Goal: Find specific page/section: Find specific page/section

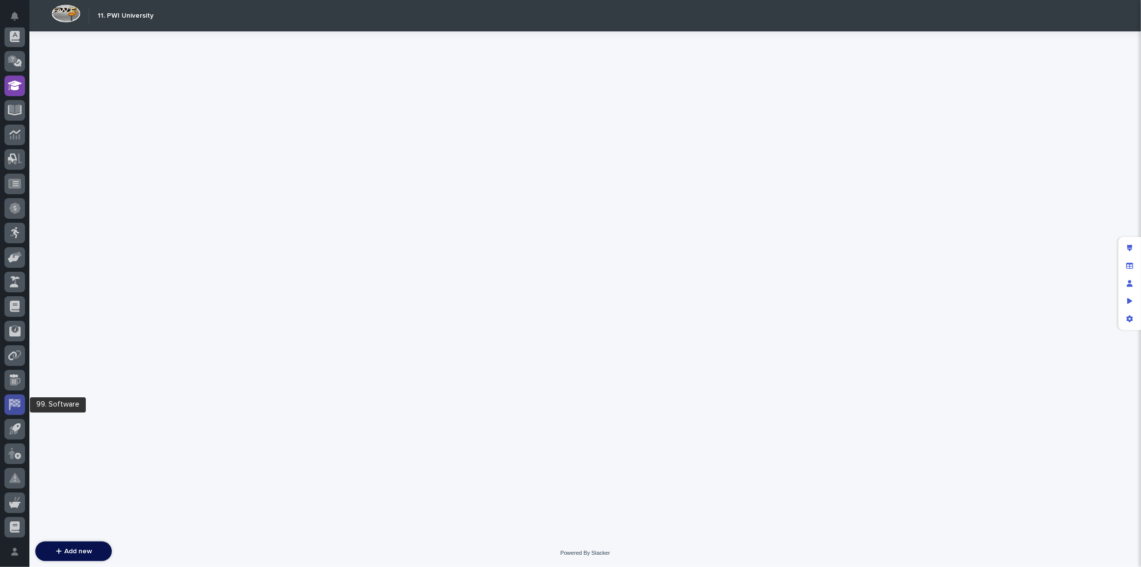
click at [19, 394] on link at bounding box center [14, 404] width 21 height 21
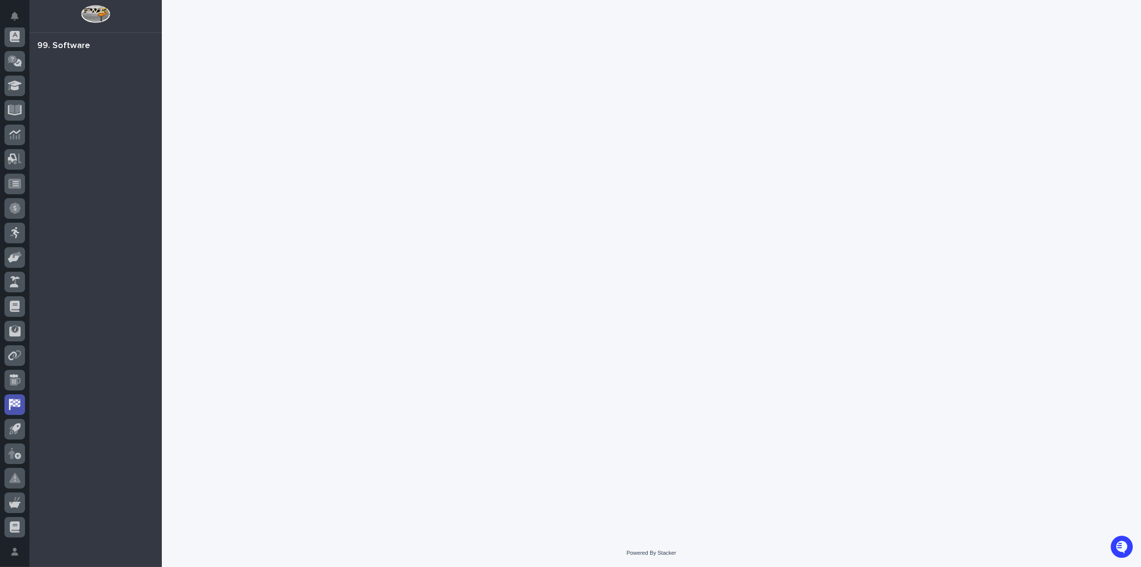
click at [59, 67] on div at bounding box center [95, 312] width 132 height 508
click at [82, 44] on div "99. Software" at bounding box center [63, 46] width 53 height 11
click at [83, 95] on p "Automations Sprints" at bounding box center [93, 95] width 71 height 9
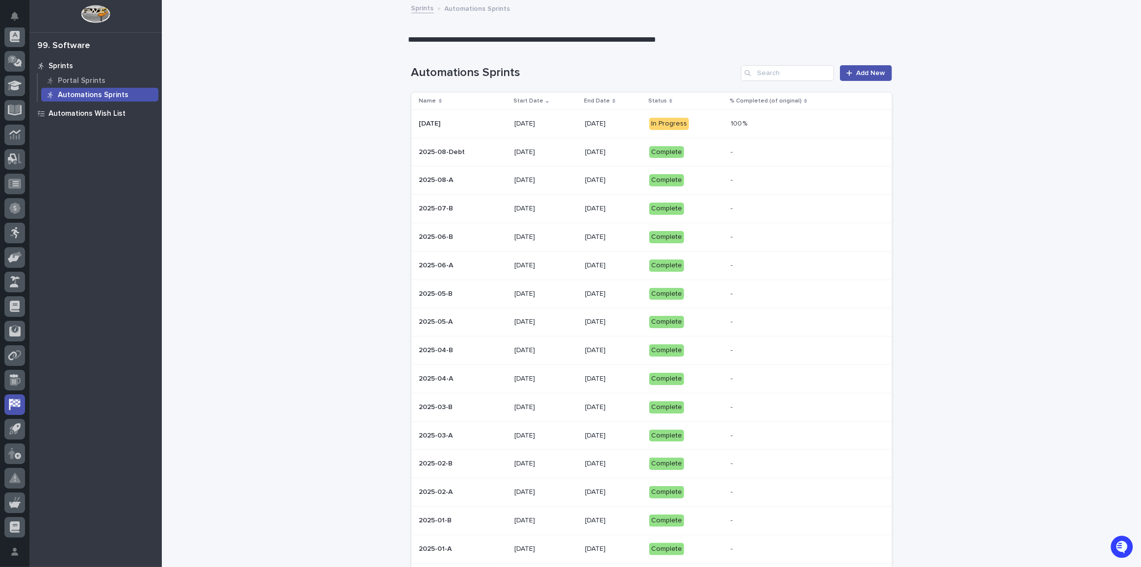
click at [108, 112] on p "Automations Wish List" at bounding box center [87, 113] width 77 height 9
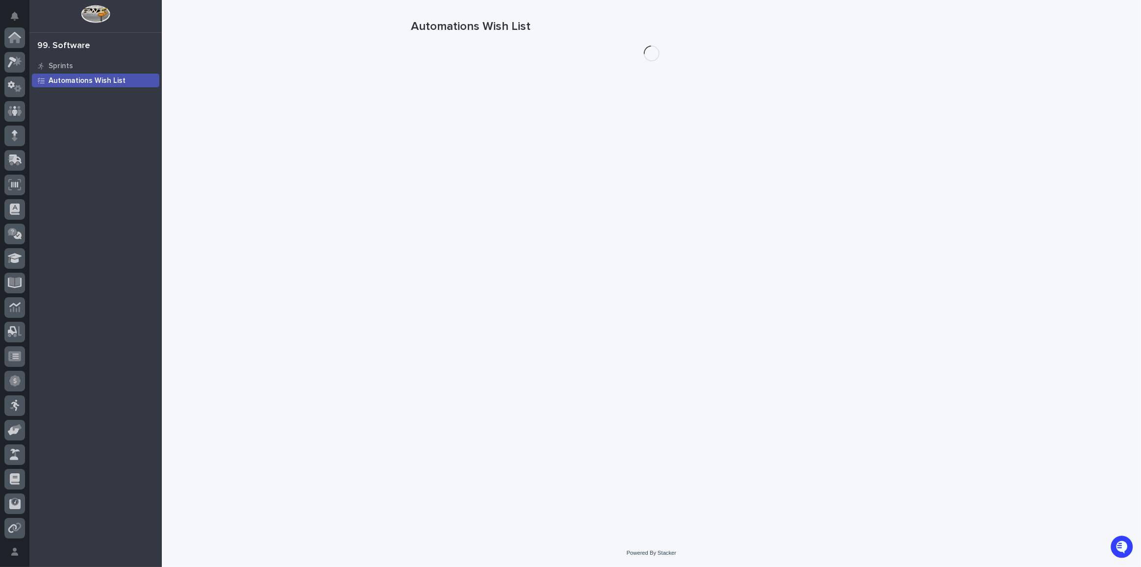
scroll to position [173, 0]
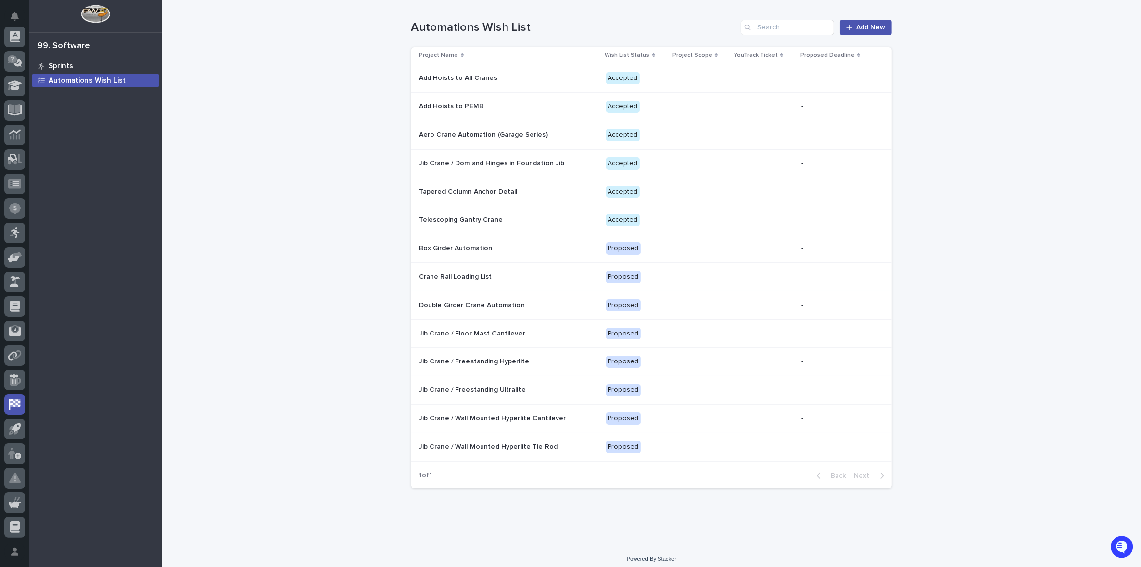
click at [54, 65] on p "Sprints" at bounding box center [61, 66] width 25 height 9
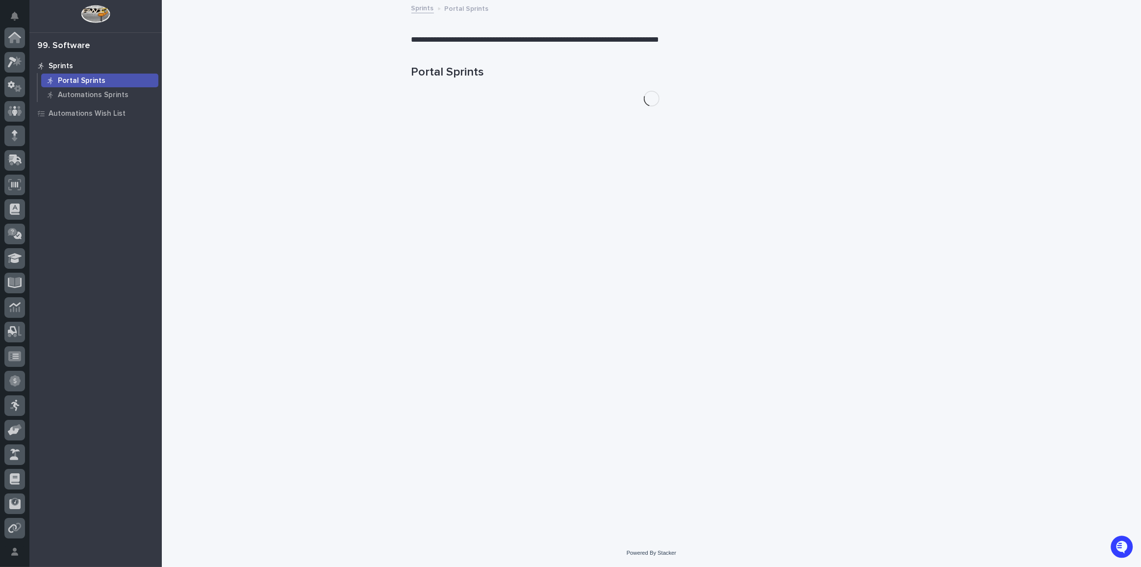
scroll to position [173, 0]
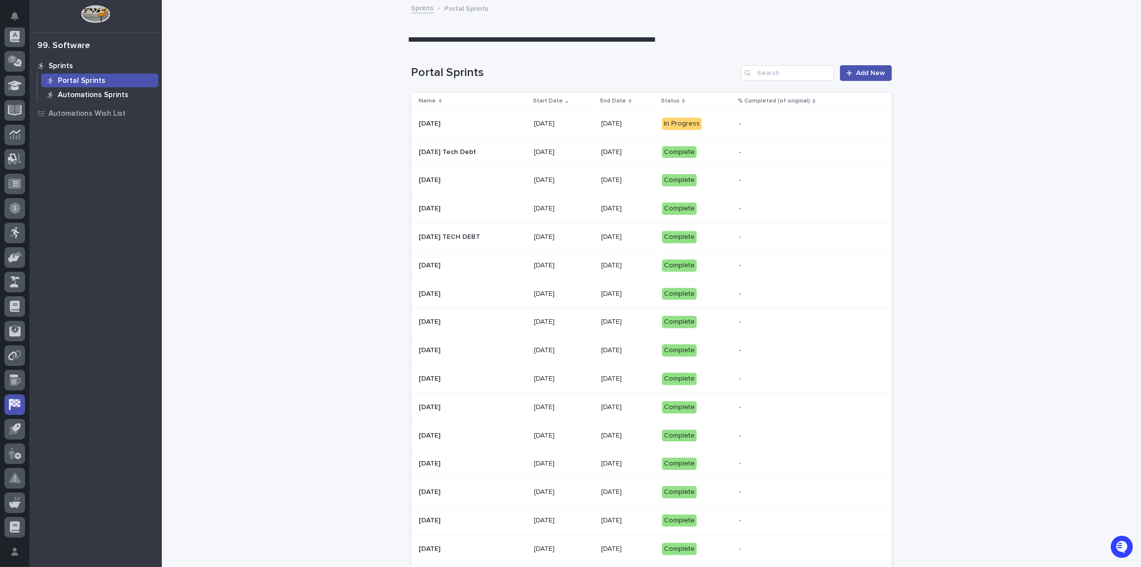
click at [71, 96] on p "Automations Sprints" at bounding box center [93, 95] width 71 height 9
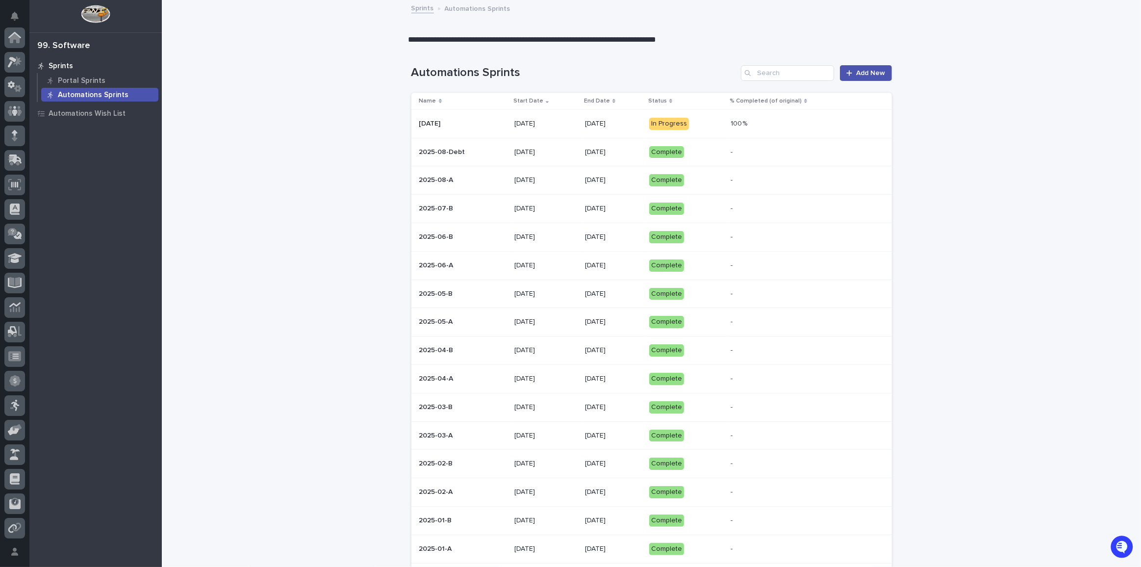
scroll to position [173, 0]
click at [460, 128] on div "[DATE] [DATE]" at bounding box center [462, 124] width 87 height 16
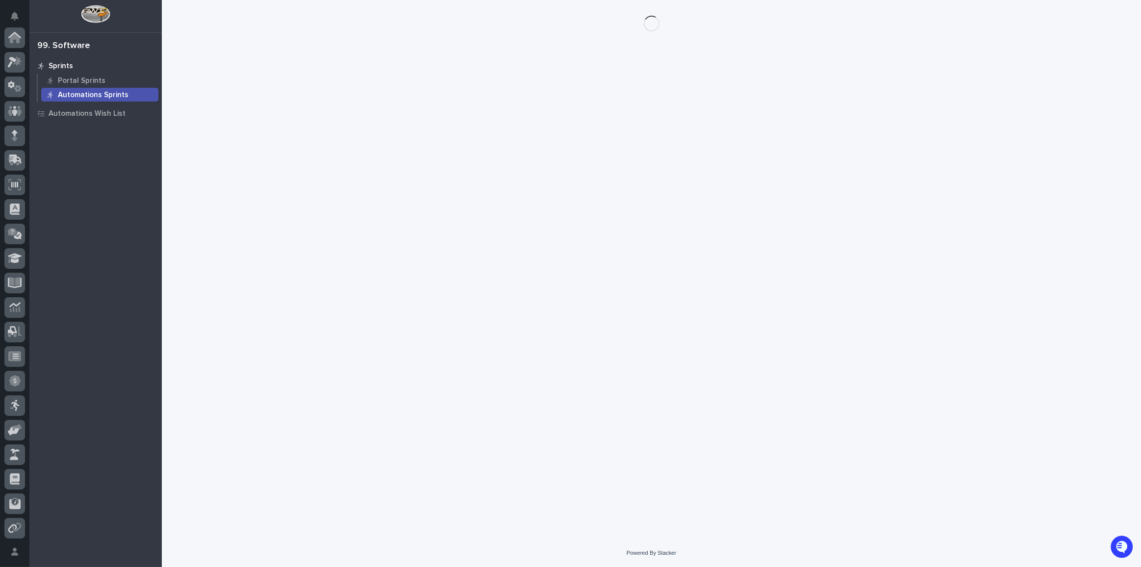
scroll to position [173, 0]
